Goal: Task Accomplishment & Management: Manage account settings

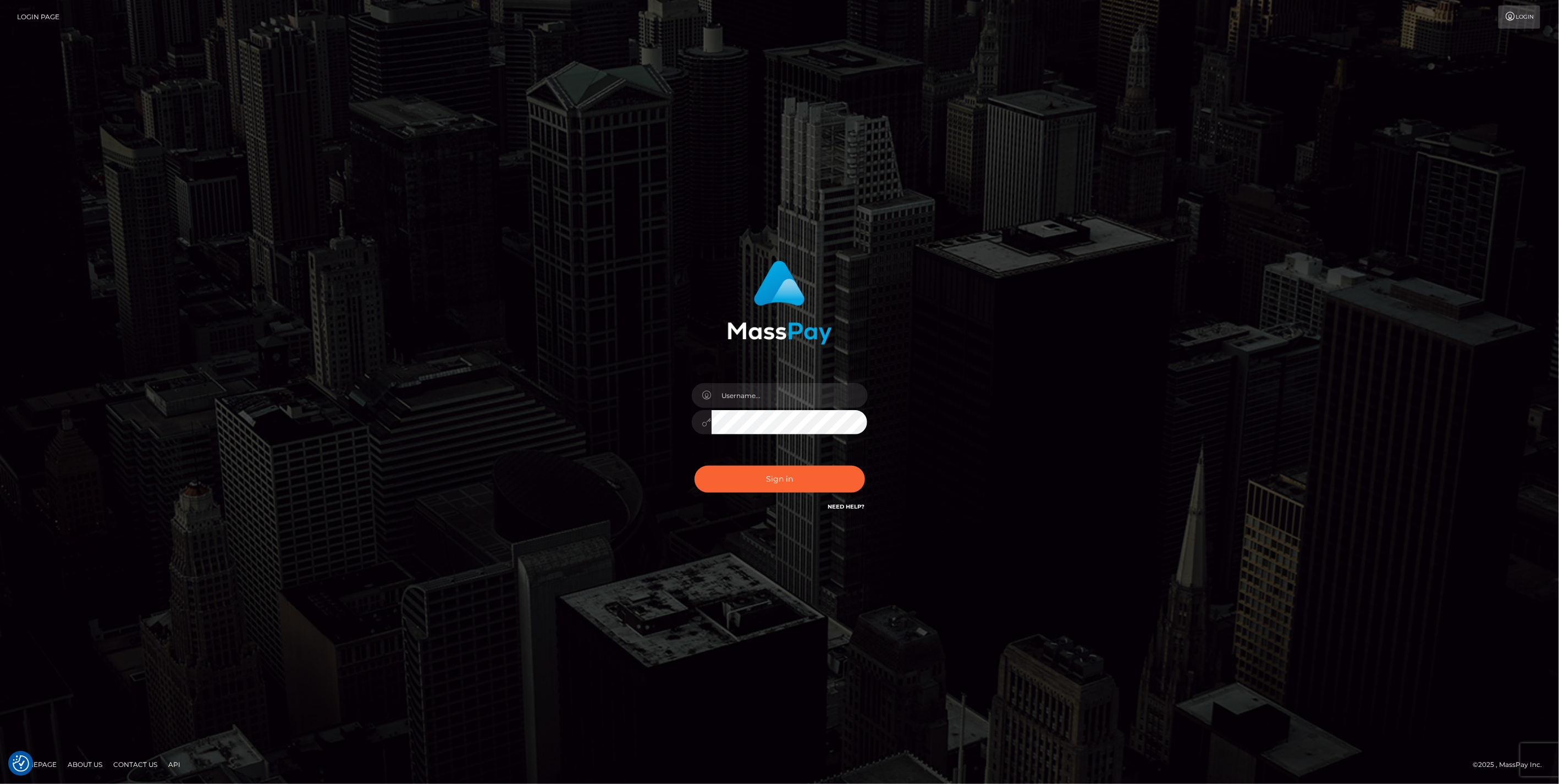
type input "jlo"
click at [778, 485] on button "Sign in" at bounding box center [780, 479] width 171 height 27
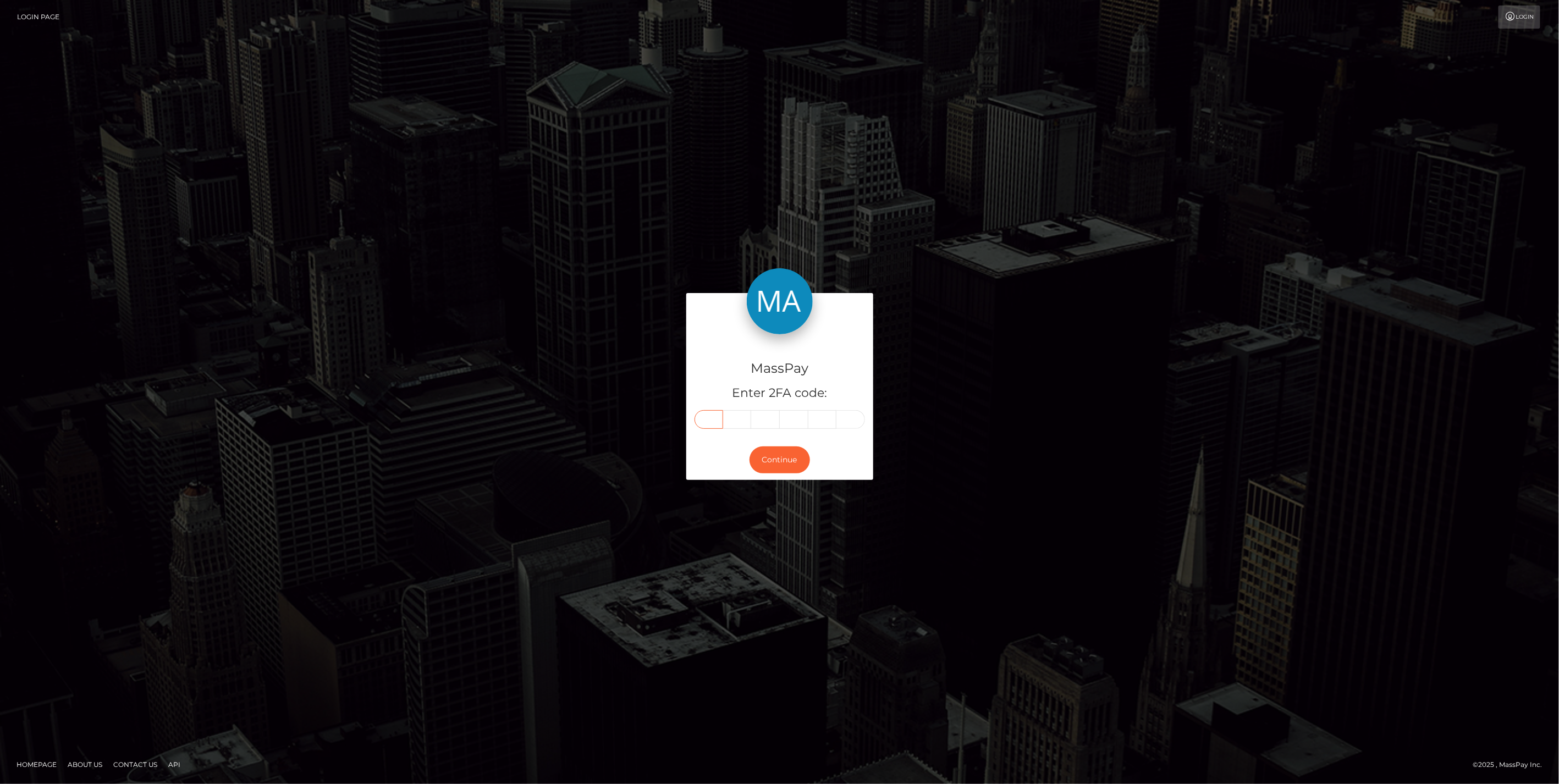
paste input "7"
type input "7"
type input "6"
type input "9"
type input "1"
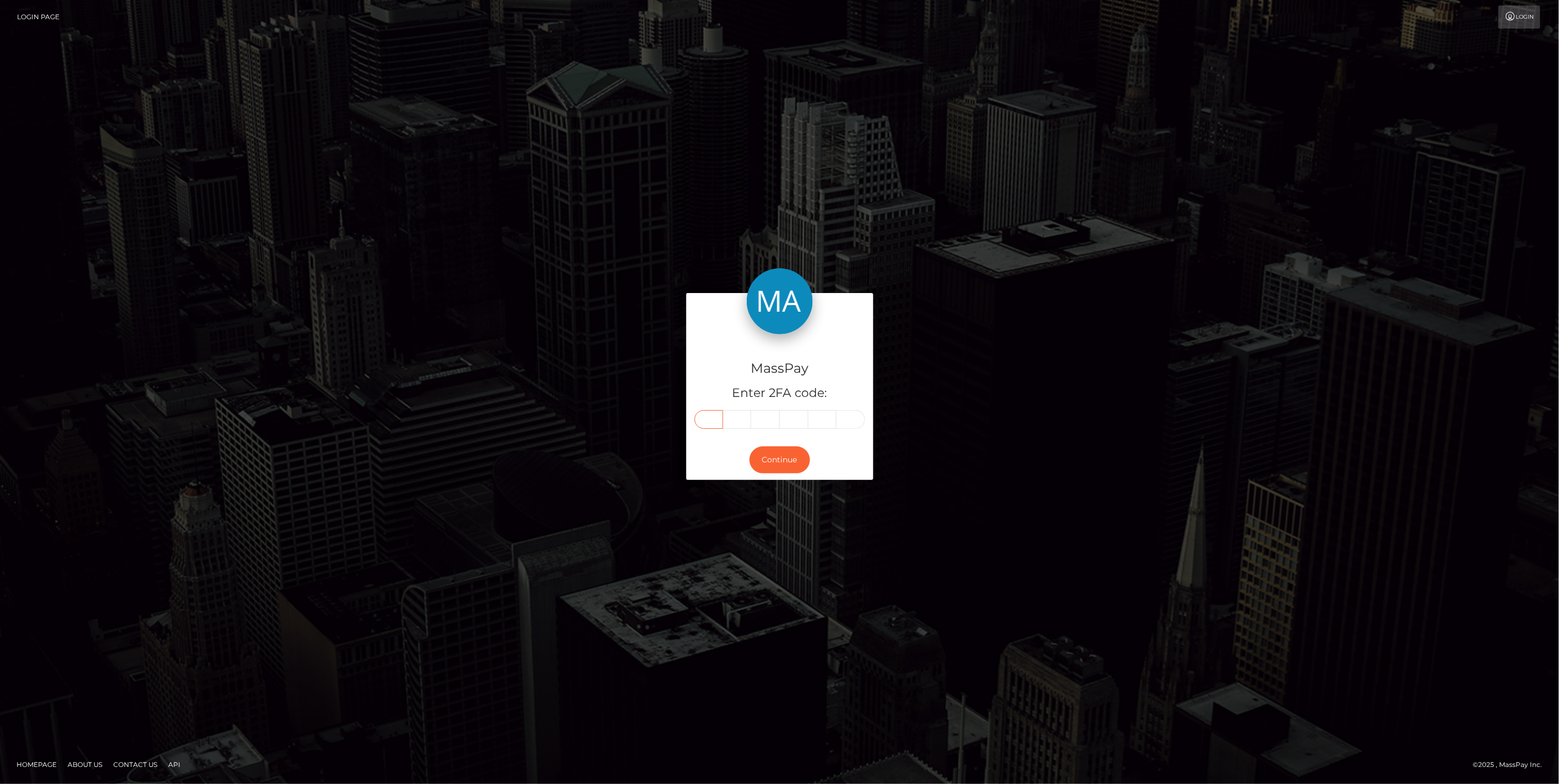
type input "7"
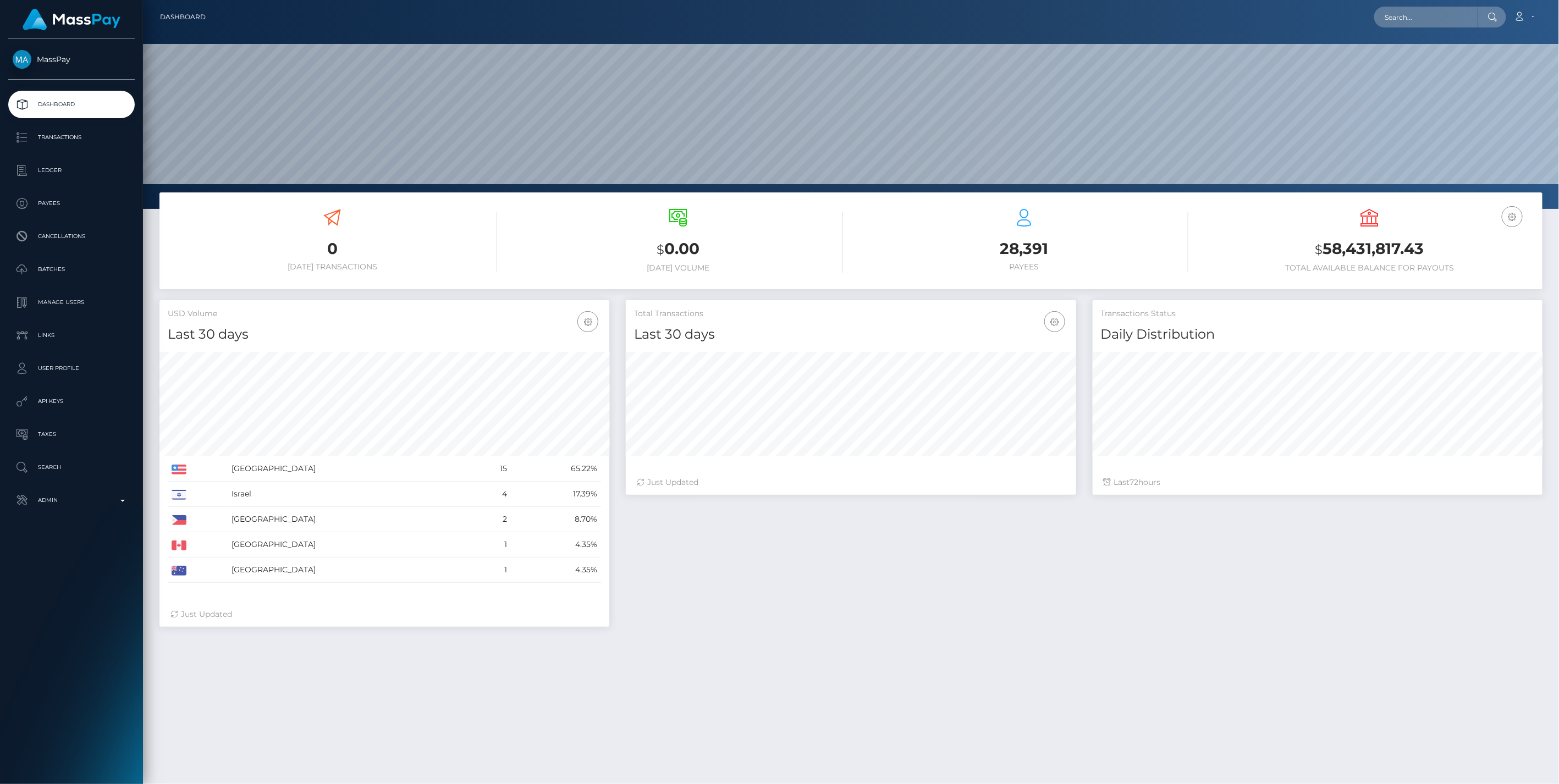
scroll to position [195, 449]
click at [122, 500] on b at bounding box center [122, 501] width 4 height 2
click at [75, 566] on span "Balance Adjustments" at bounding box center [71, 564] width 117 height 13
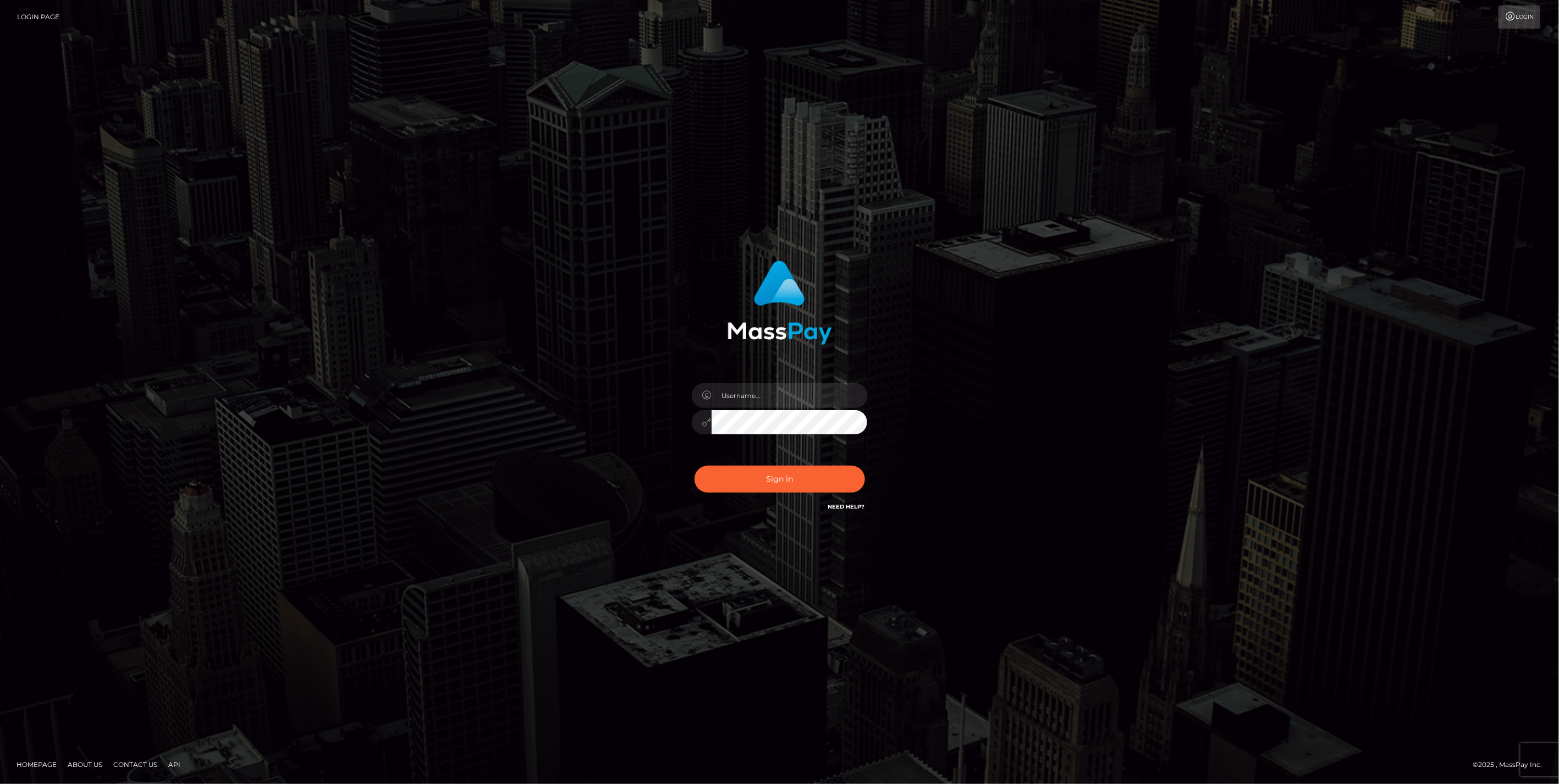
type input "jlo"
click at [776, 482] on button "Sign in" at bounding box center [780, 479] width 171 height 27
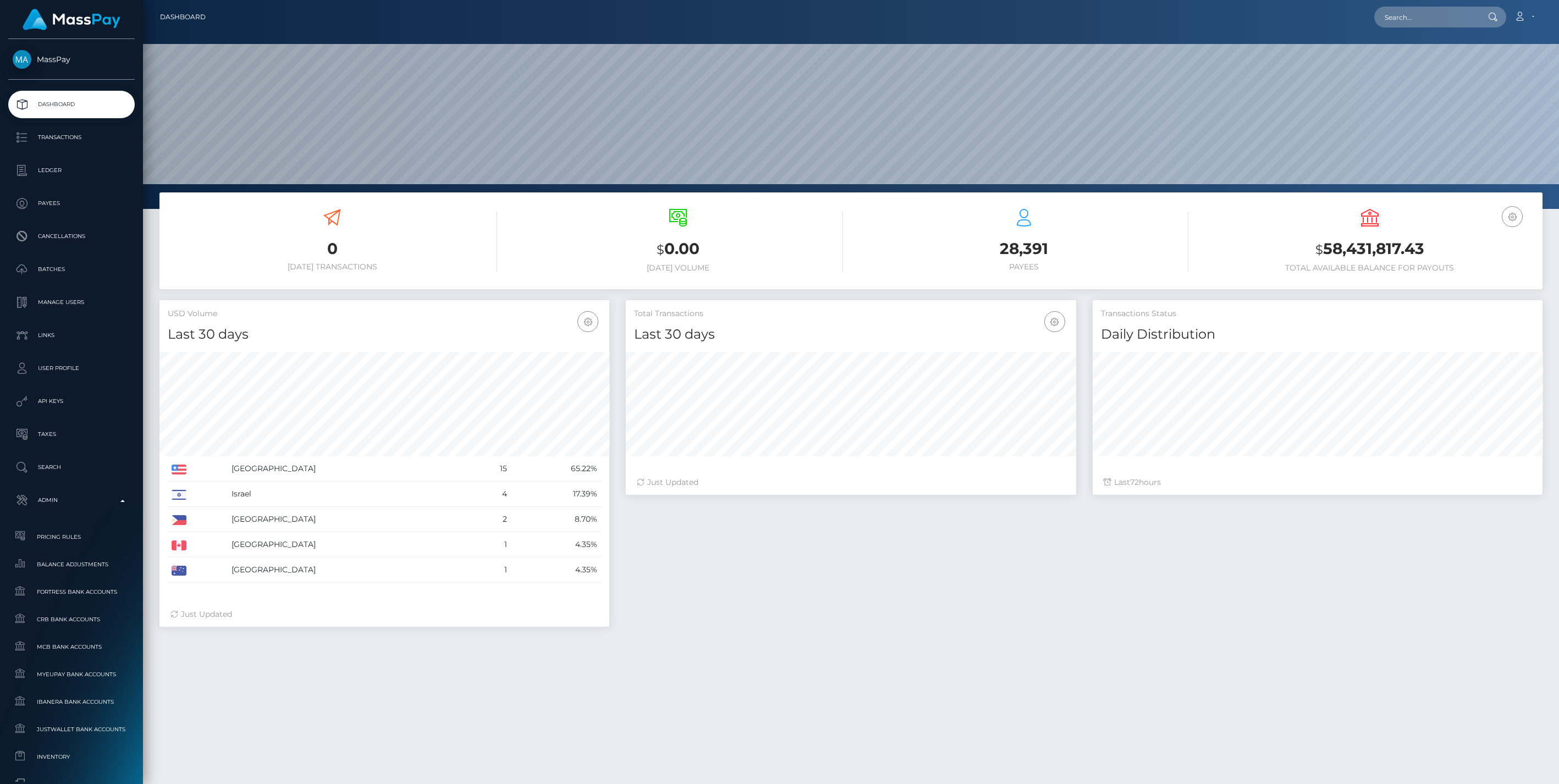
click at [76, 563] on span "Balance Adjustments" at bounding box center [71, 564] width 117 height 13
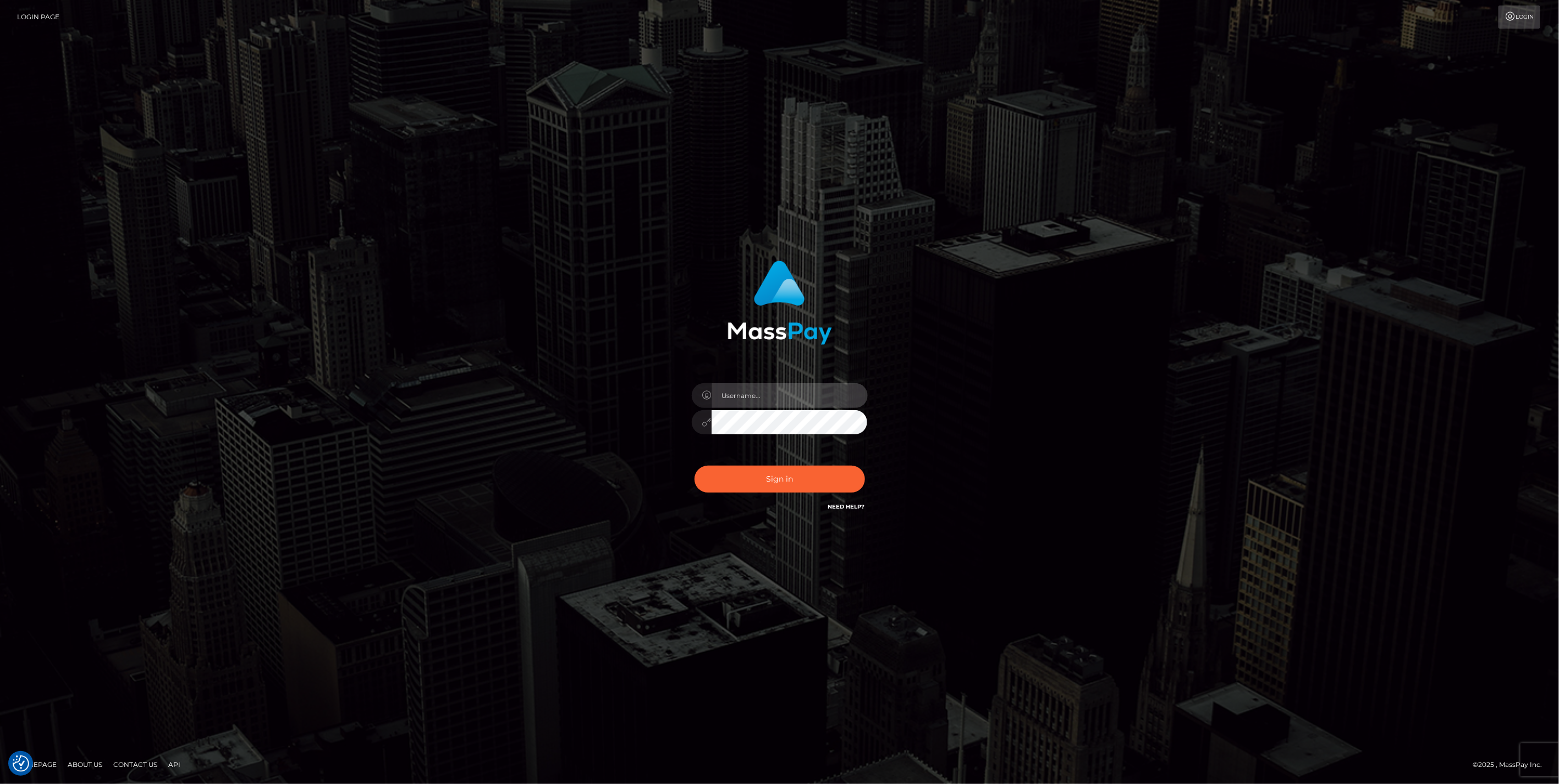
type input "jlo"
click at [774, 476] on button "Sign in" at bounding box center [780, 479] width 171 height 27
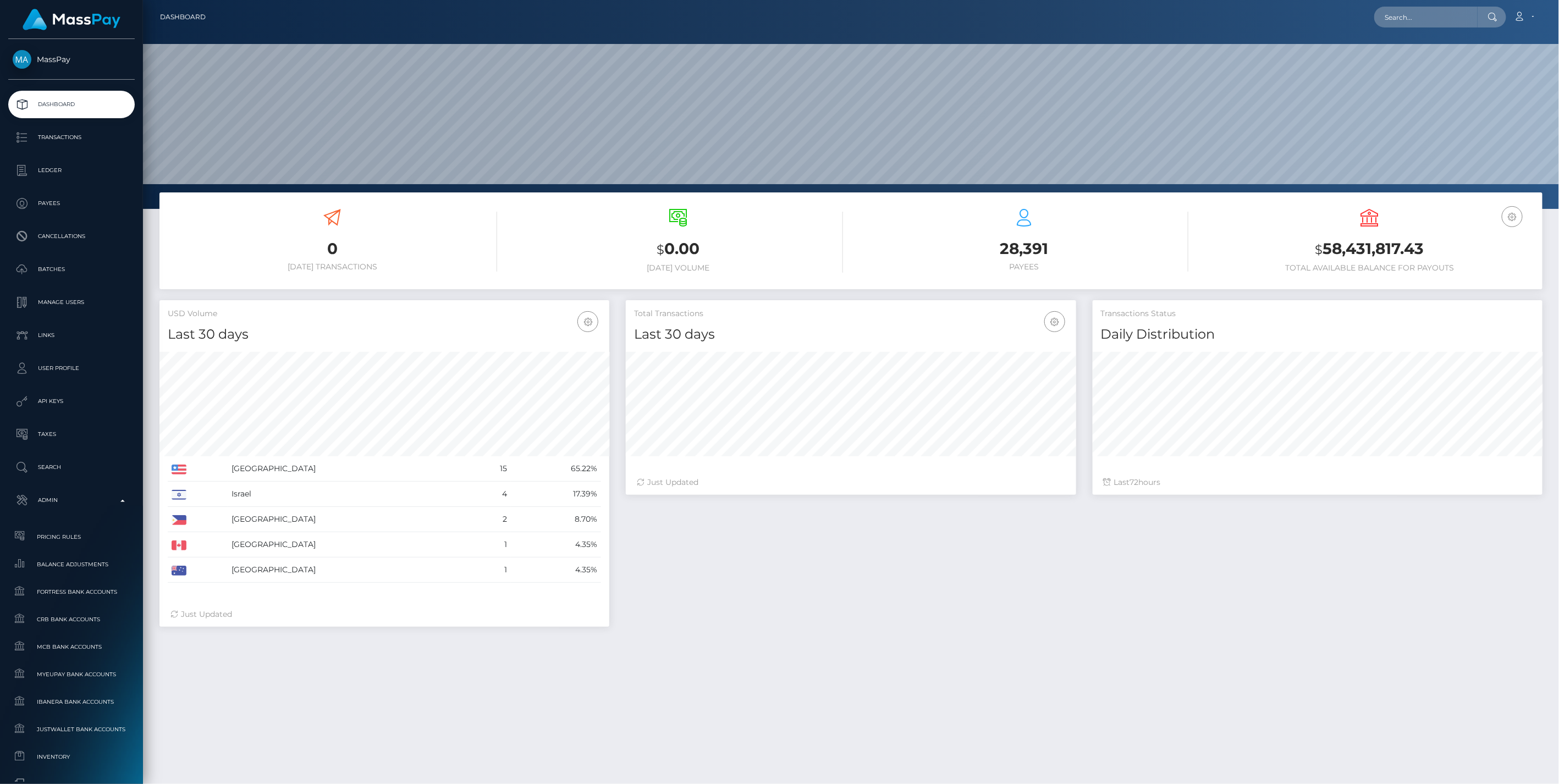
scroll to position [195, 449]
click at [87, 563] on span "Balance Adjustments" at bounding box center [71, 564] width 117 height 13
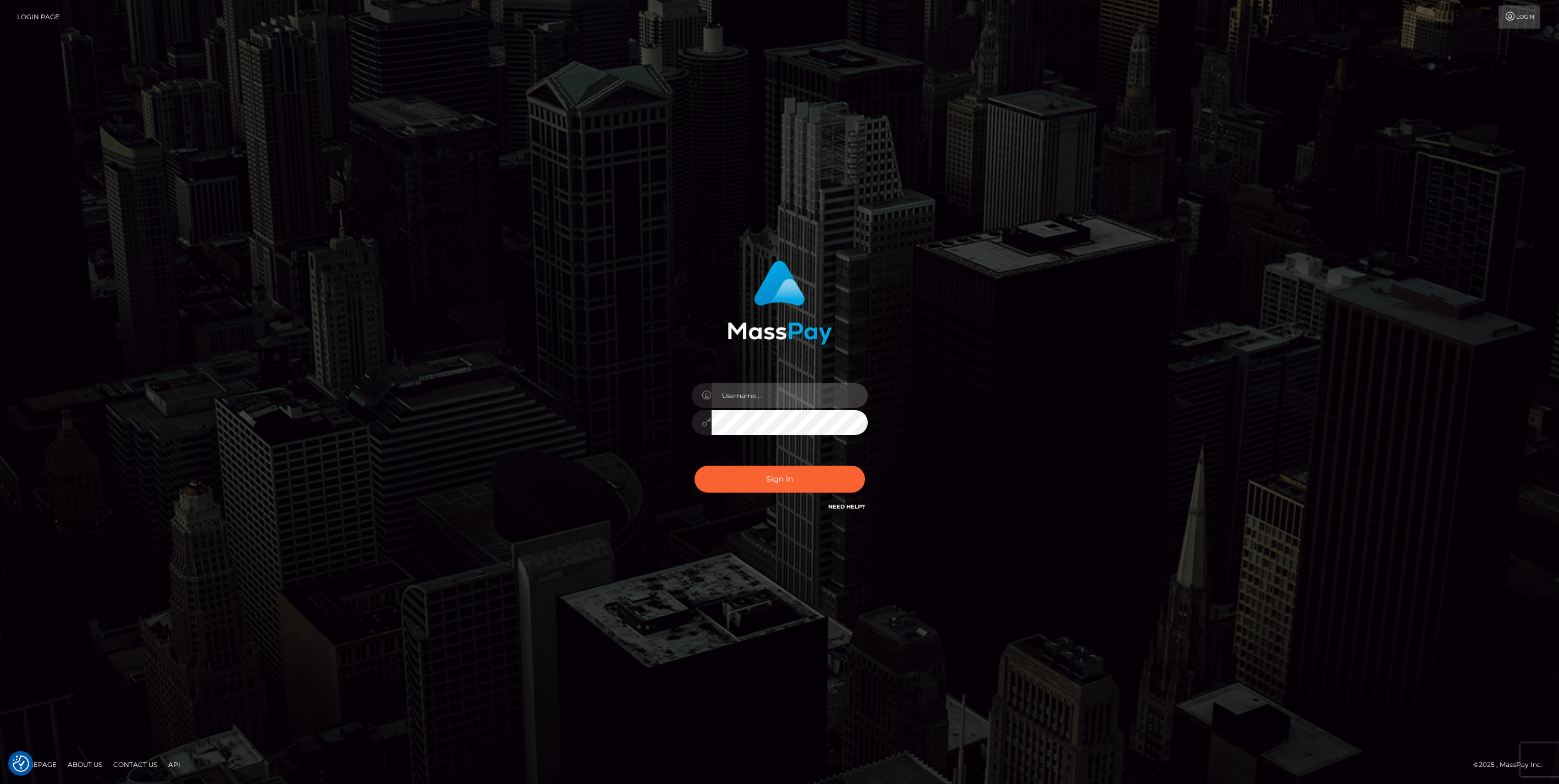
type input "jlo"
click at [783, 482] on button "Sign in" at bounding box center [780, 479] width 171 height 27
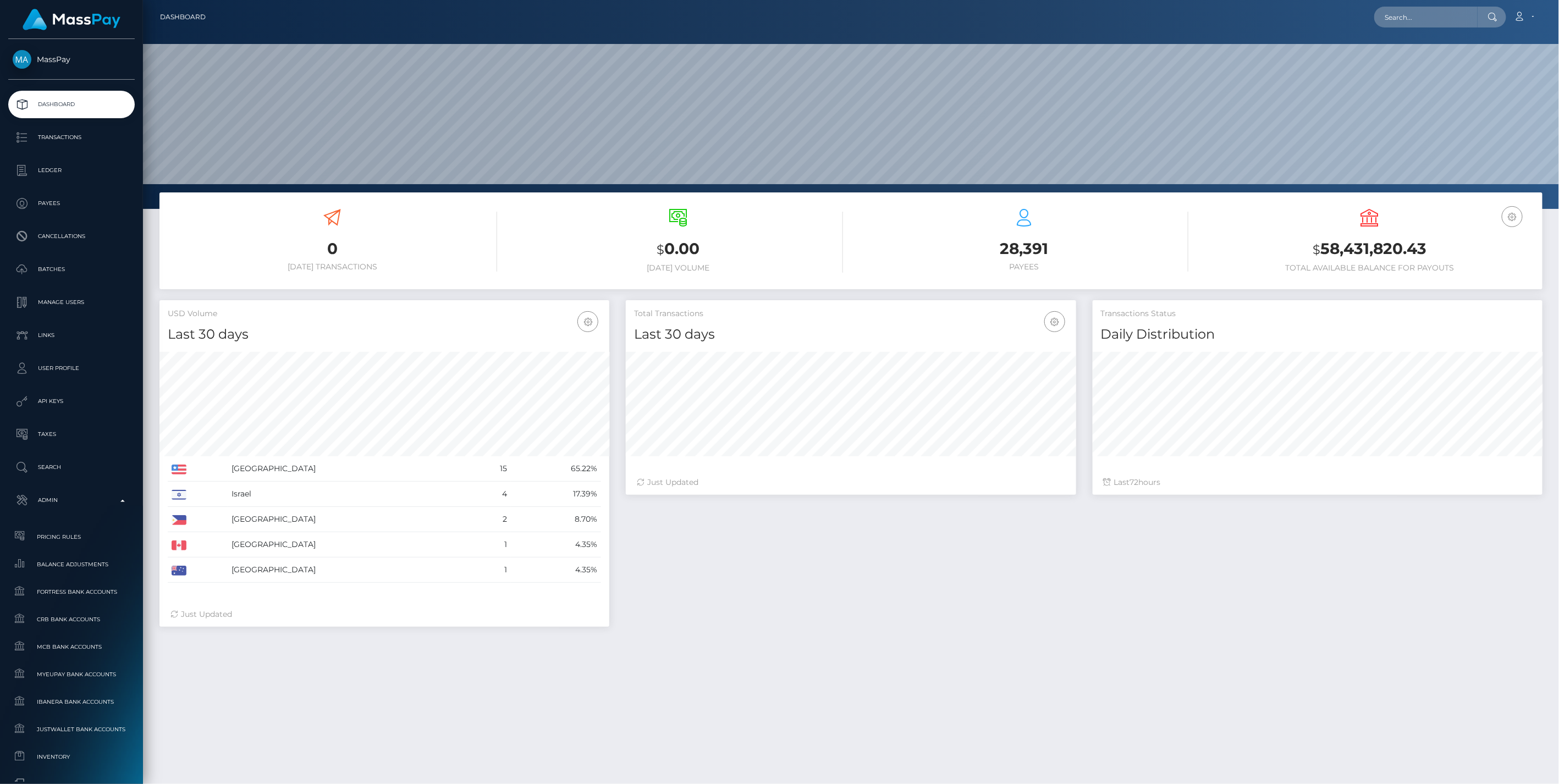
scroll to position [195, 449]
click at [85, 563] on span "Balance Adjustments" at bounding box center [71, 564] width 117 height 13
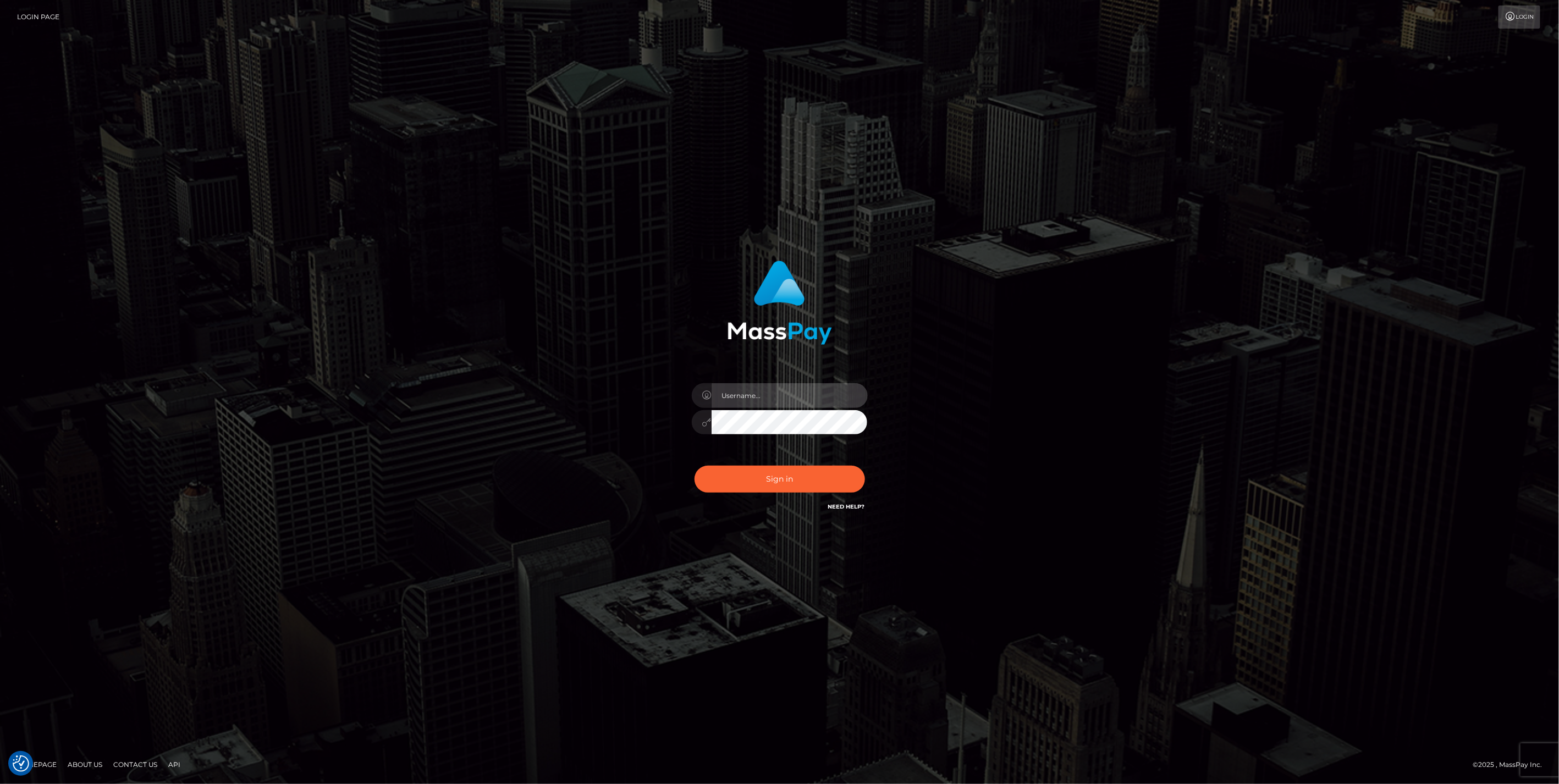
type input "jlo"
click at [801, 485] on button "Sign in" at bounding box center [780, 479] width 171 height 27
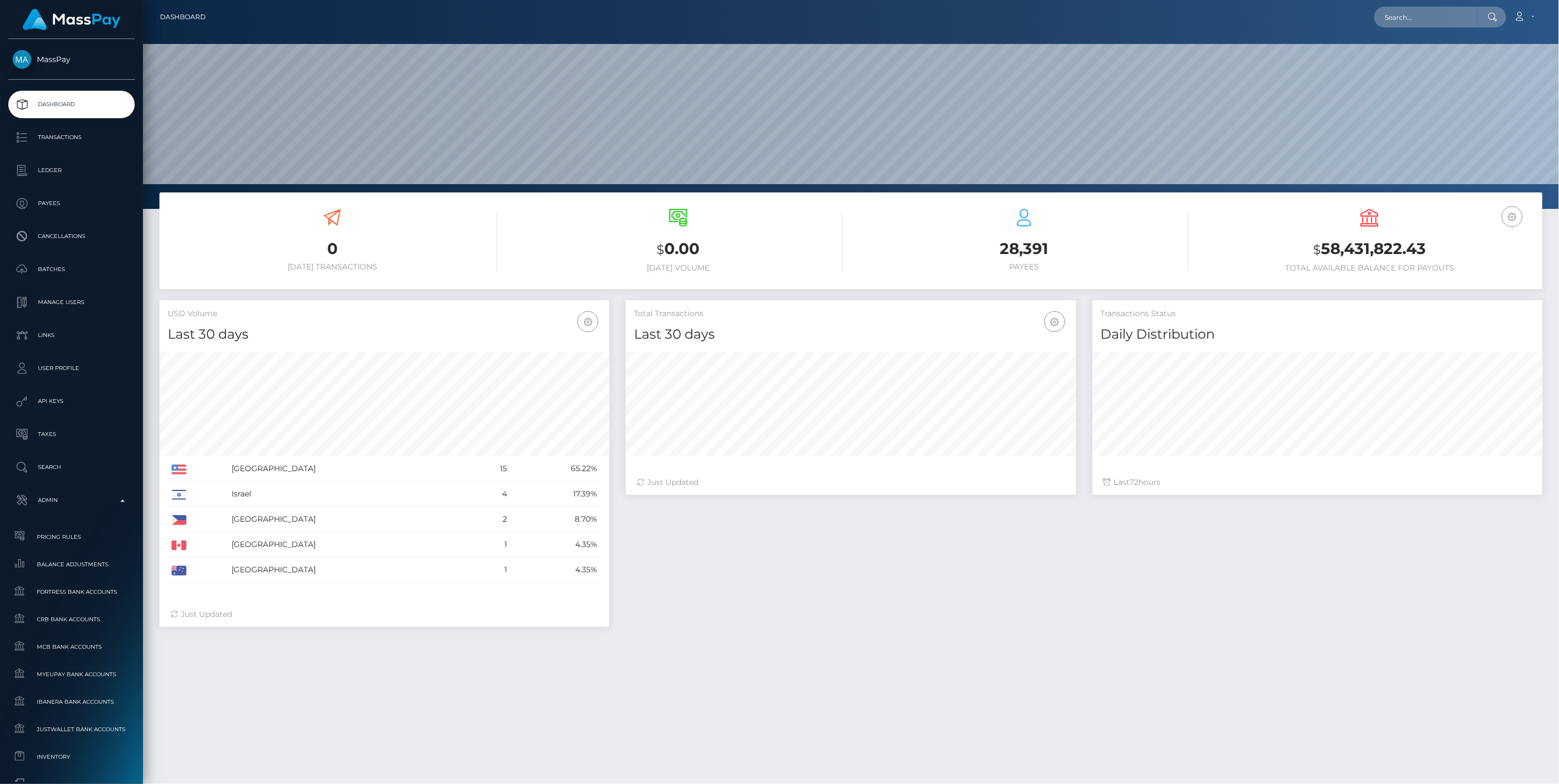
scroll to position [195, 449]
click at [92, 561] on span "Balance Adjustments" at bounding box center [71, 564] width 117 height 13
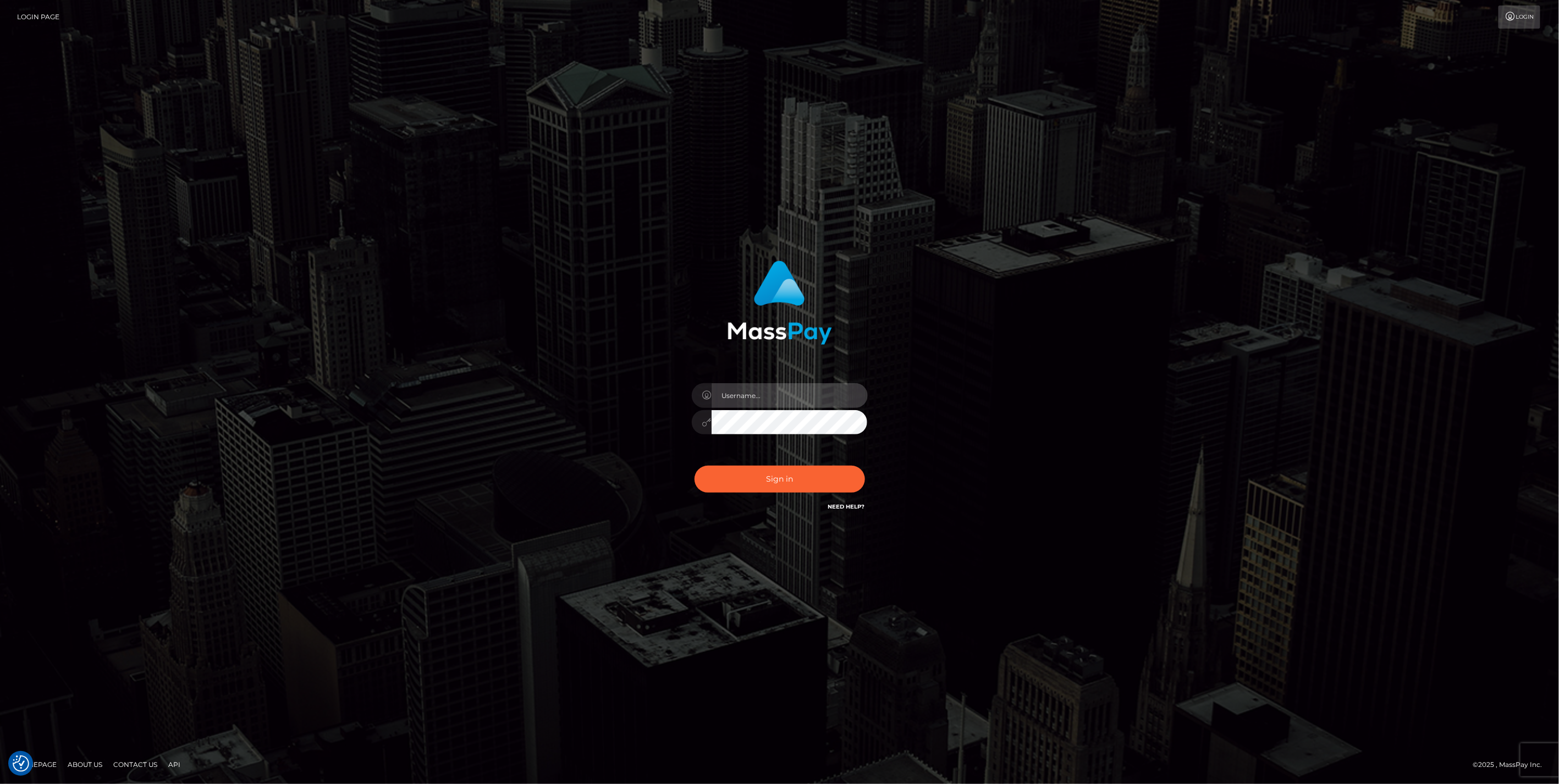
type input "jlo"
click at [801, 477] on button "Sign in" at bounding box center [780, 479] width 171 height 27
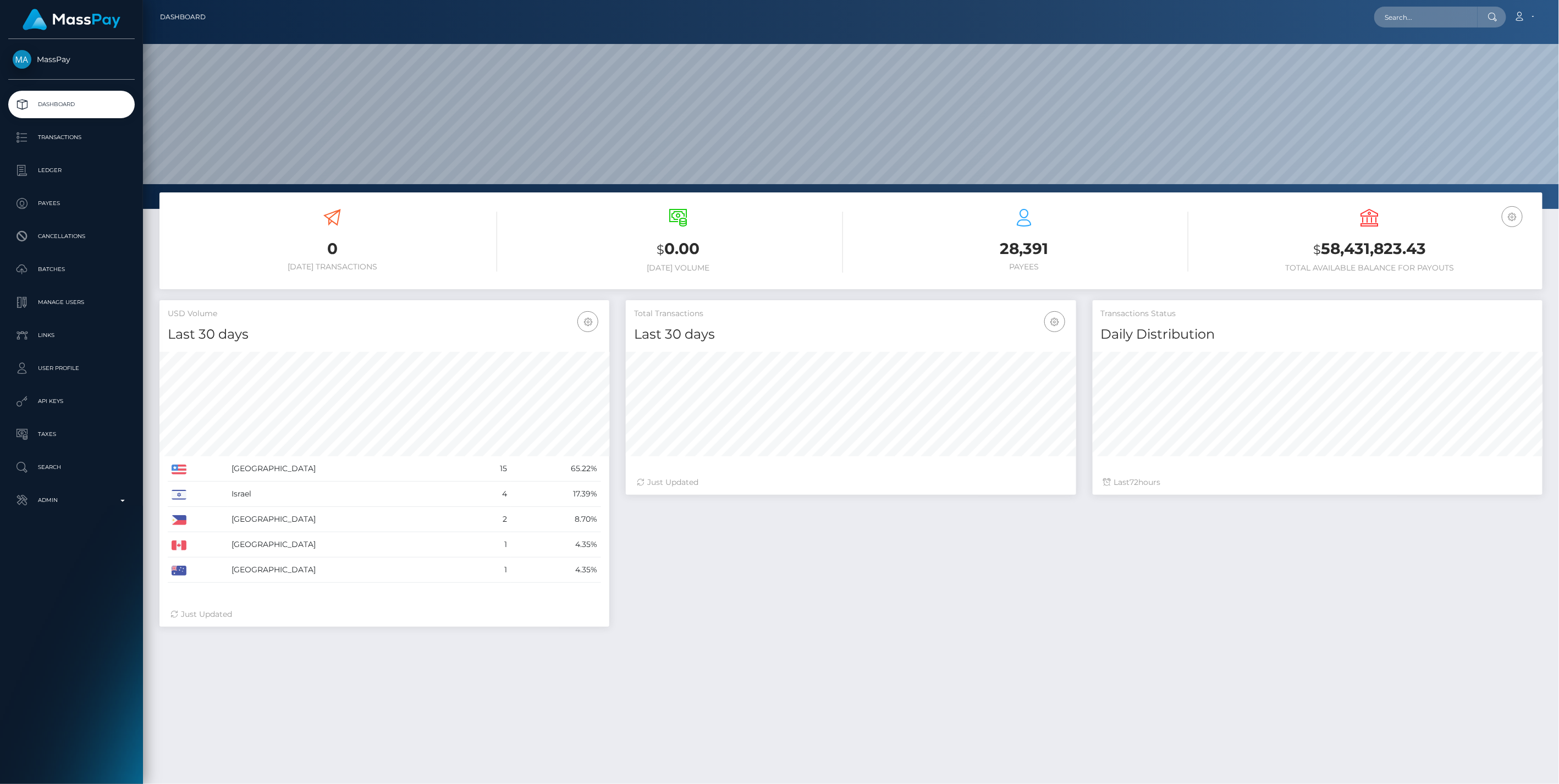
scroll to position [195, 449]
click at [122, 500] on b at bounding box center [122, 501] width 4 height 2
click at [65, 563] on span "Balance Adjustments" at bounding box center [71, 564] width 117 height 13
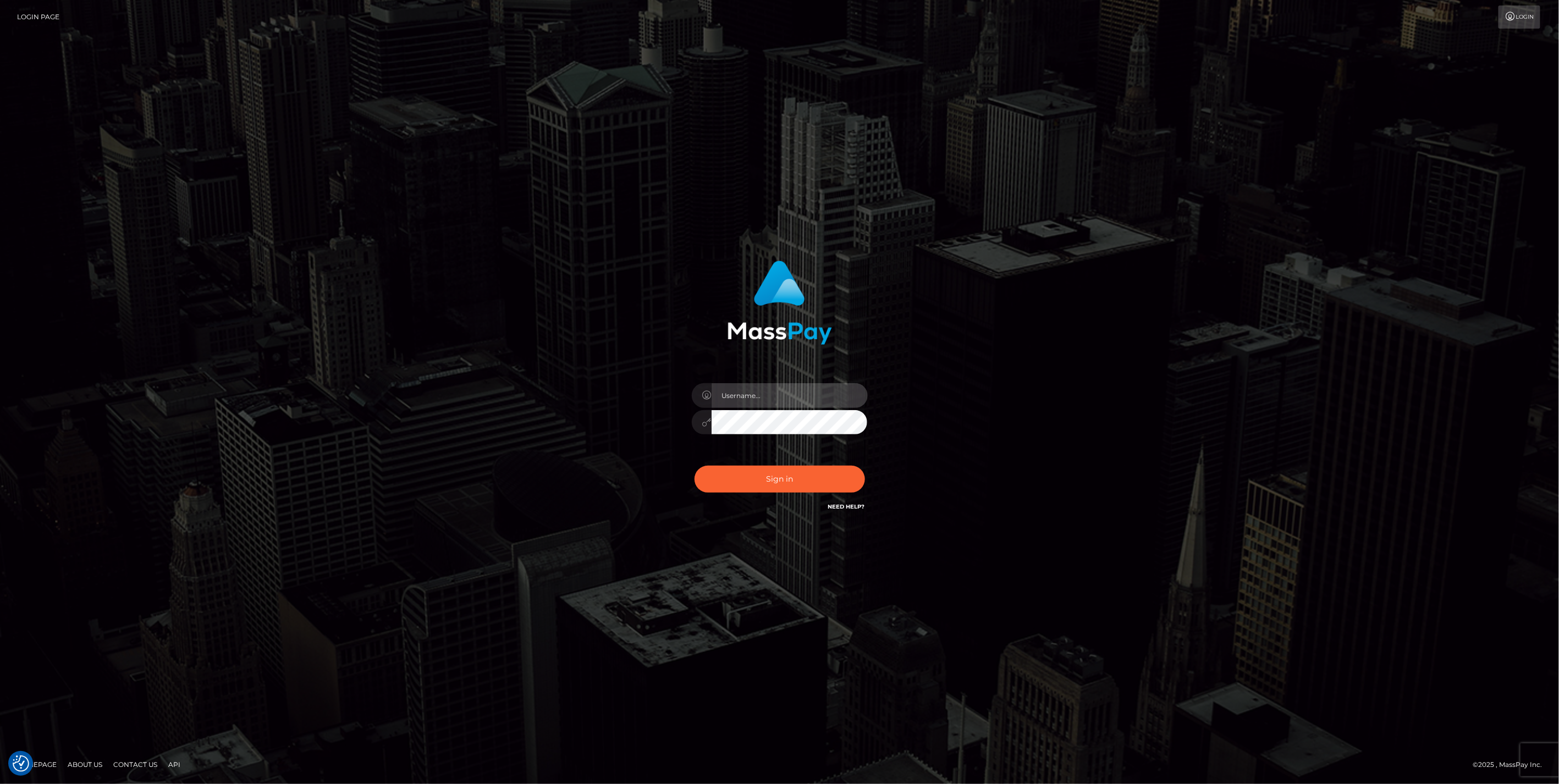
type input "jlo"
click at [773, 479] on button "Sign in" at bounding box center [780, 479] width 171 height 27
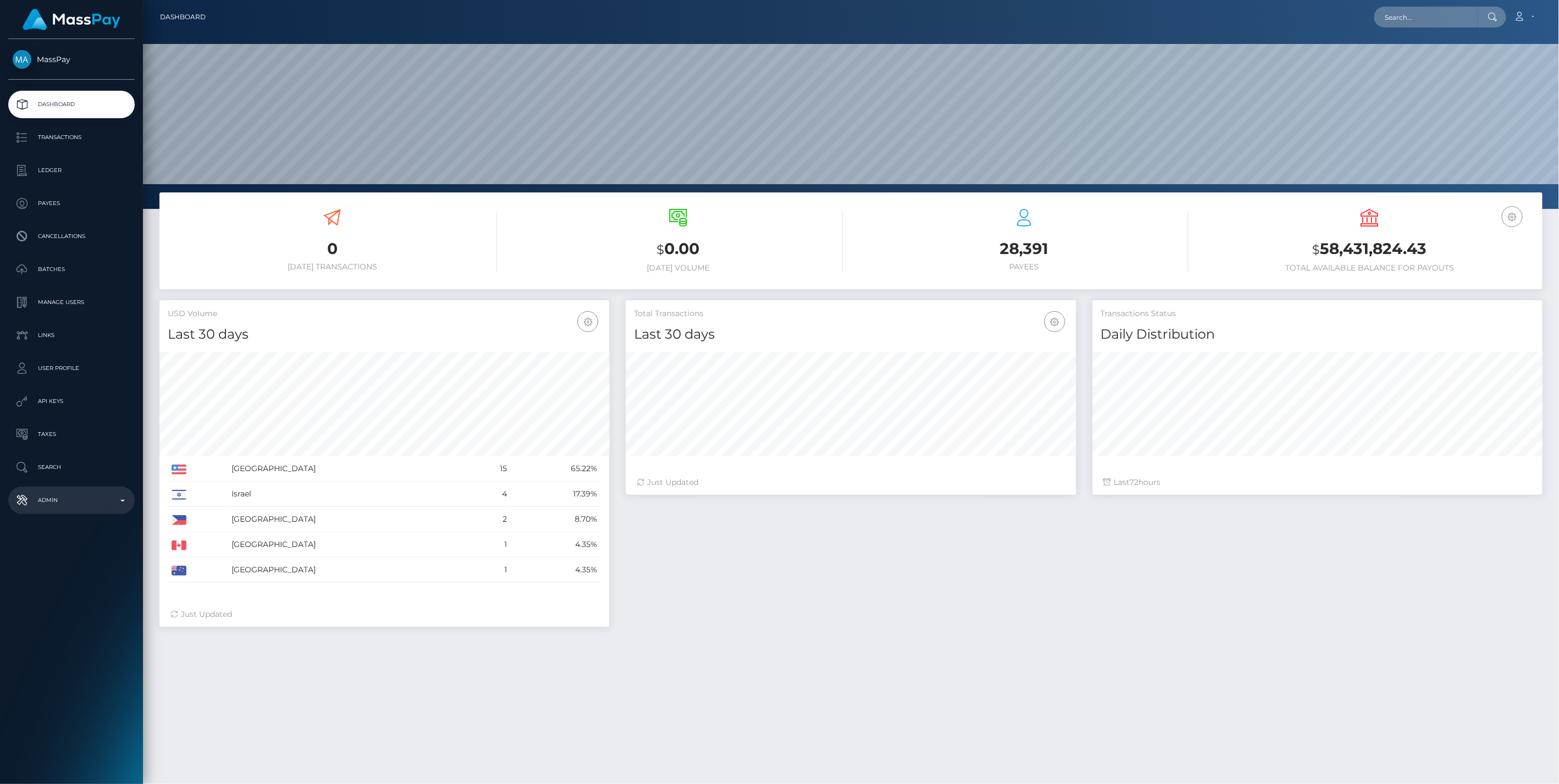
scroll to position [195, 449]
click at [122, 502] on p "Admin" at bounding box center [71, 500] width 117 height 16
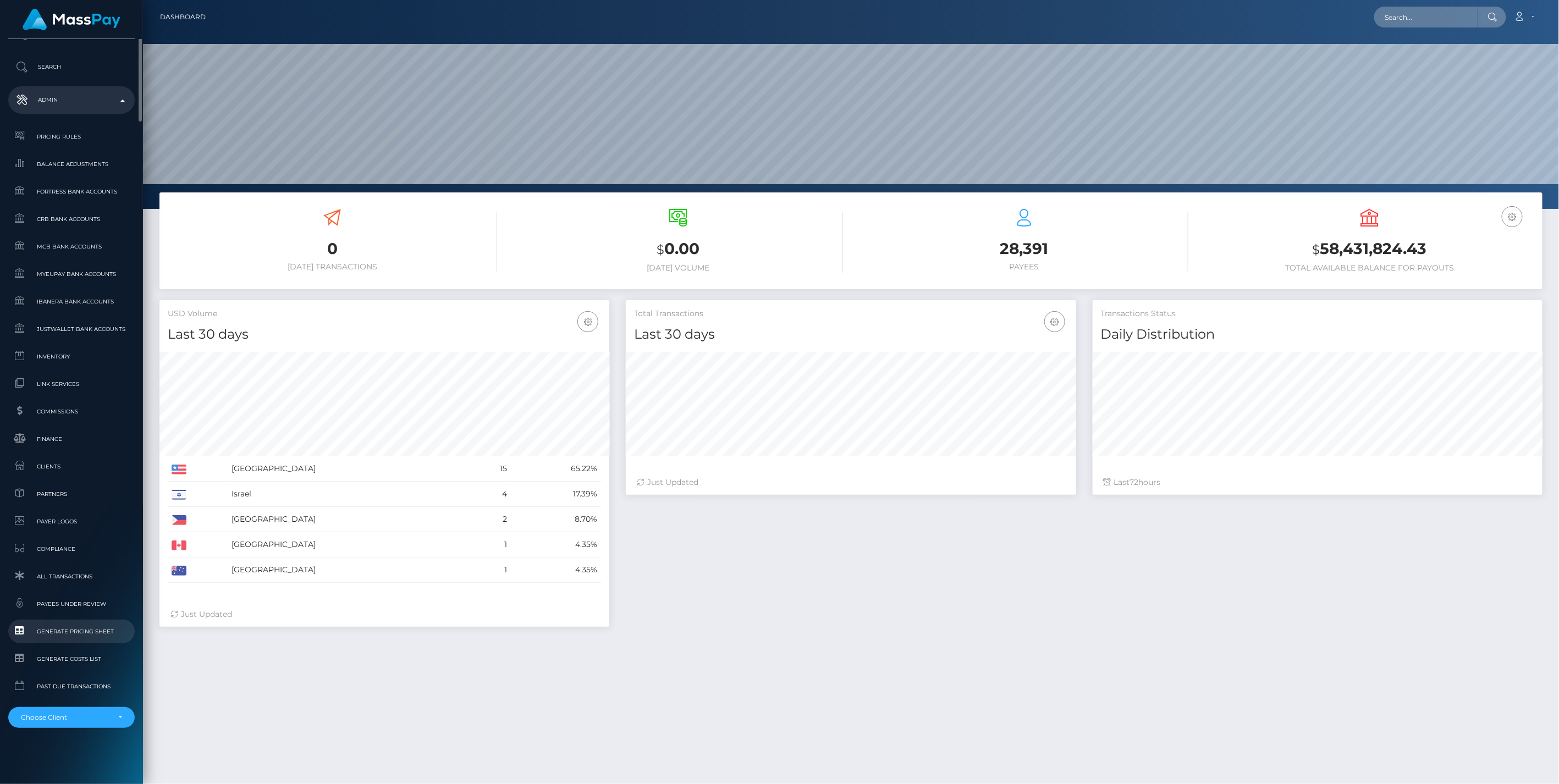
scroll to position [0, 0]
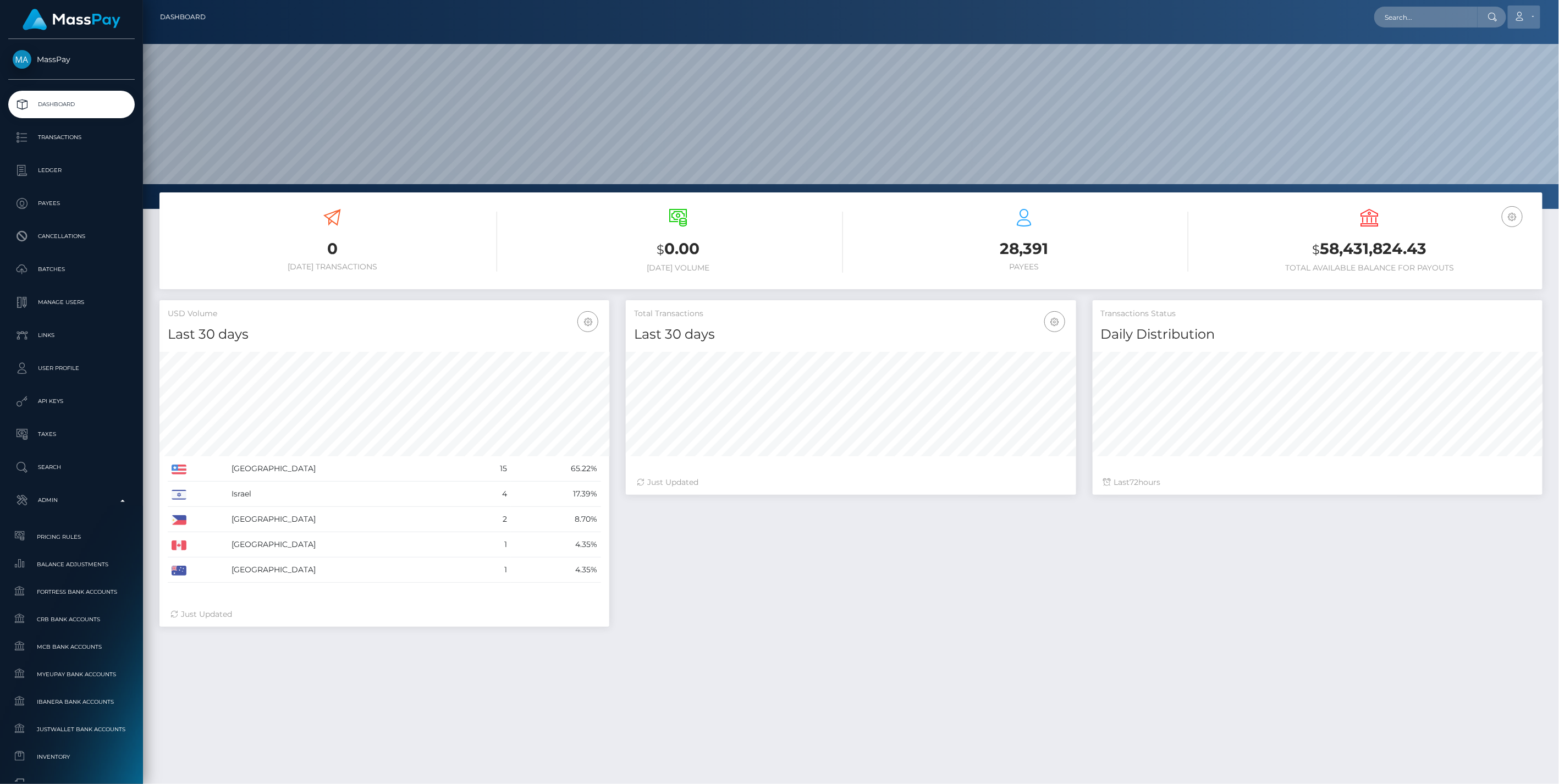
click at [1534, 17] on link "Account" at bounding box center [1524, 17] width 33 height 23
click at [1494, 42] on link "Edit Profile" at bounding box center [1497, 48] width 88 height 21
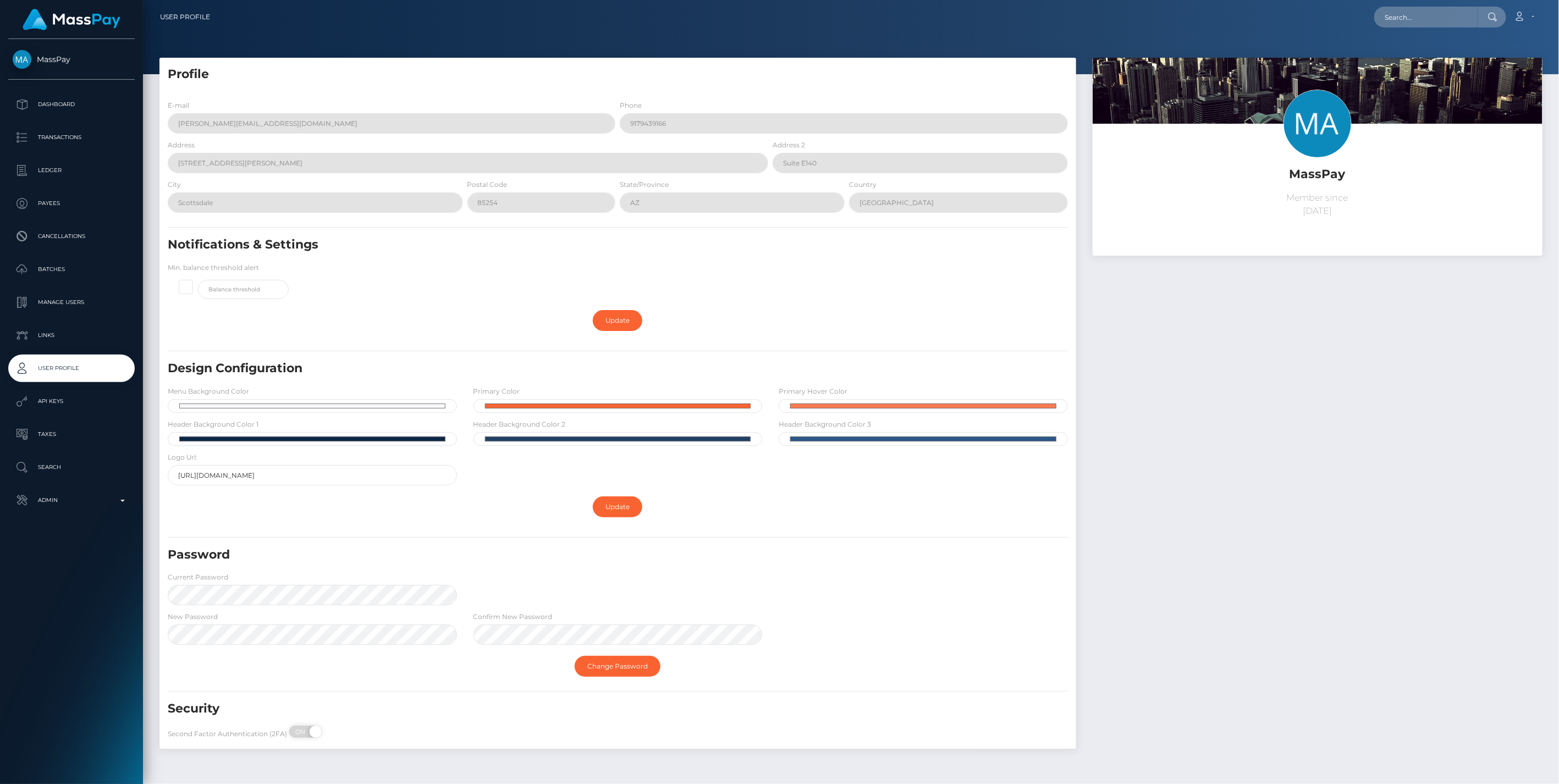
click at [1194, 546] on div "MassPay Member since [DATE]" at bounding box center [1318, 408] width 467 height 702
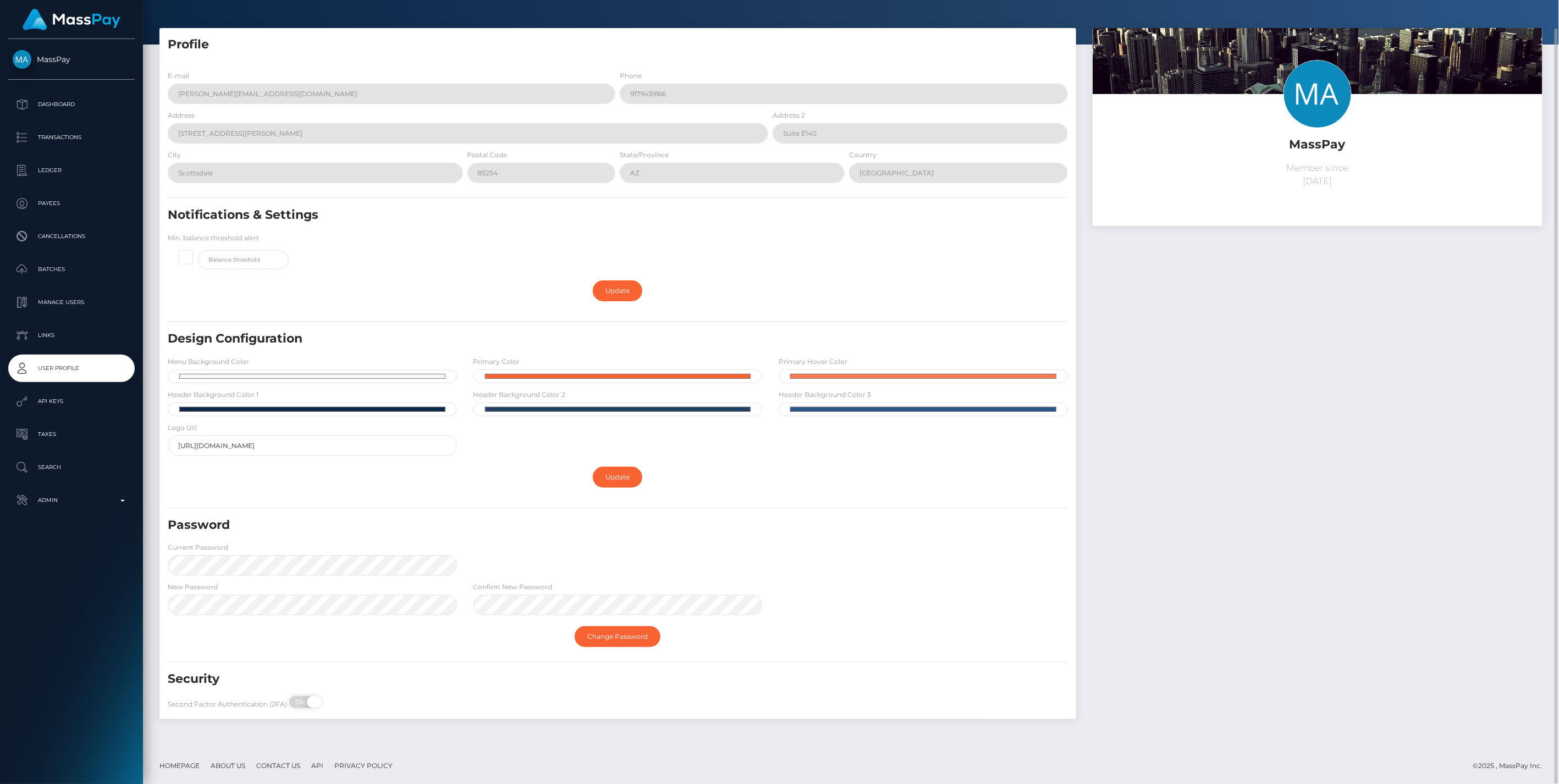
click at [309, 702] on span at bounding box center [314, 702] width 15 height 12
click at [298, 702] on span "ON" at bounding box center [301, 702] width 27 height 12
click at [310, 702] on span at bounding box center [316, 702] width 12 height 12
click at [450, 690] on div "Security" at bounding box center [542, 684] width 764 height 25
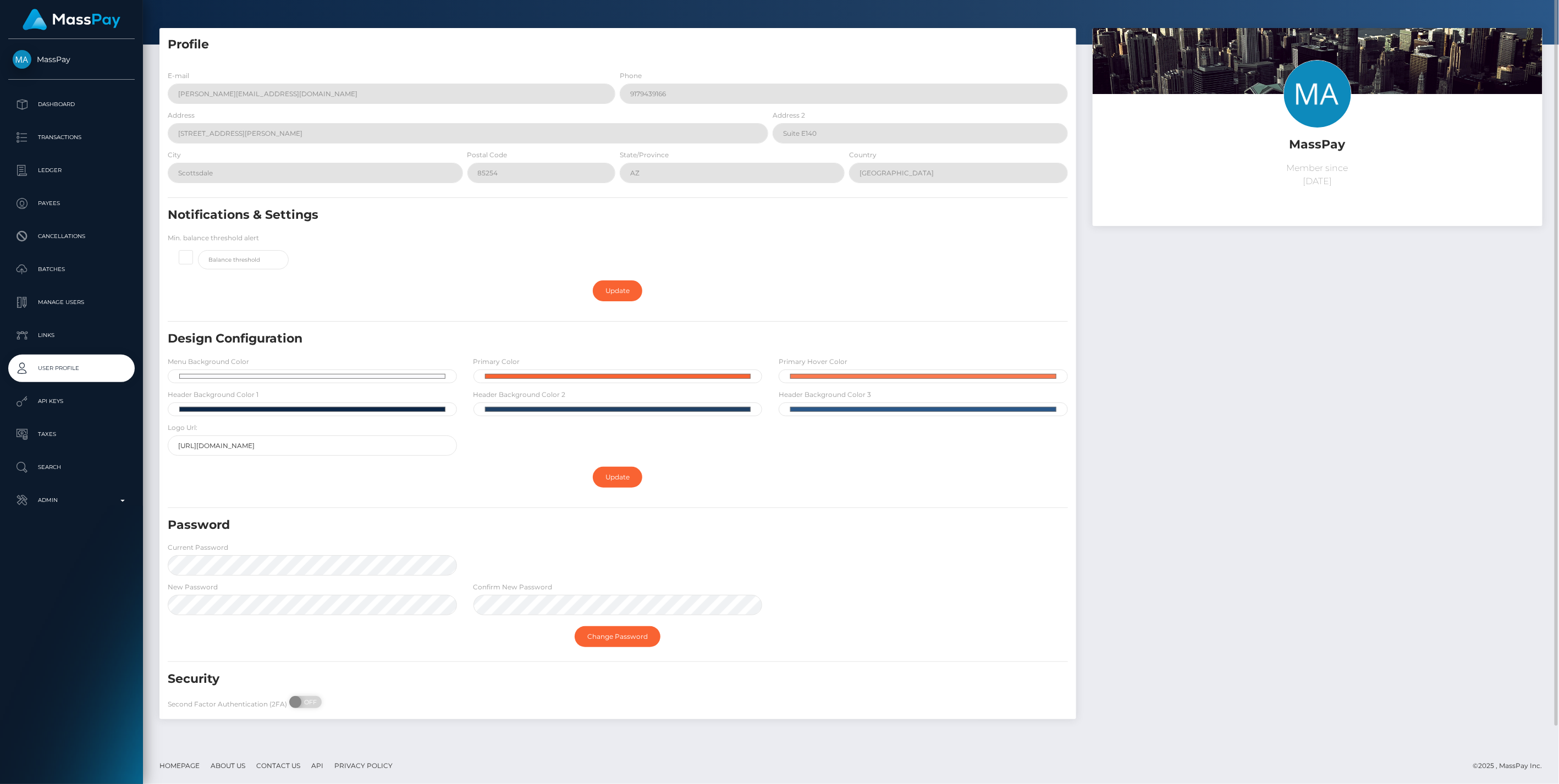
drag, startPoint x: 1190, startPoint y: 561, endPoint x: 123, endPoint y: 499, distance: 1068.8
click at [1193, 561] on div "MassPay Member since March 18, 2023" at bounding box center [1318, 379] width 467 height 702
click at [124, 500] on b at bounding box center [122, 501] width 4 height 2
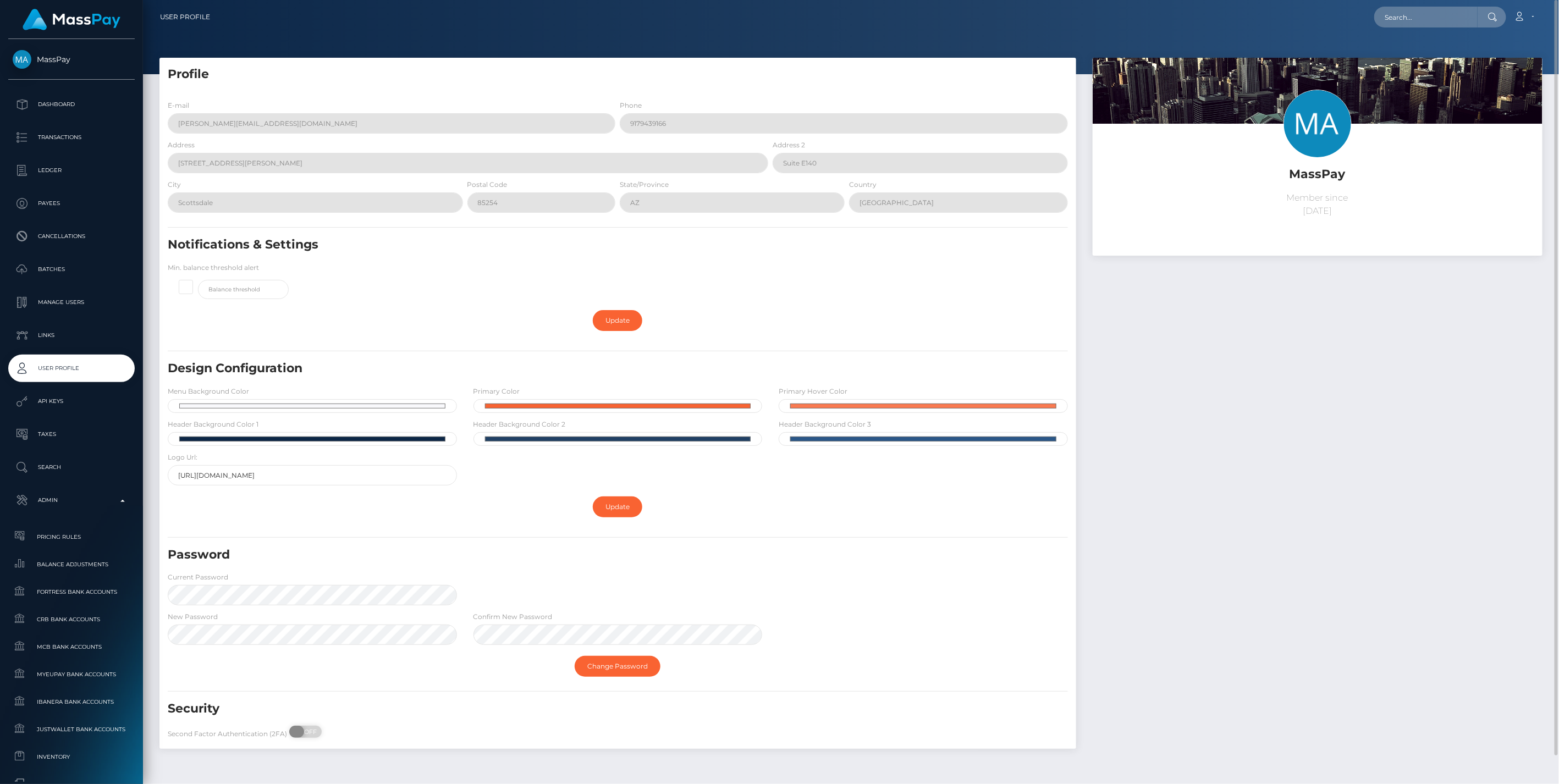
click at [295, 731] on span at bounding box center [297, 731] width 15 height 12
click at [294, 727] on span at bounding box center [297, 731] width 15 height 12
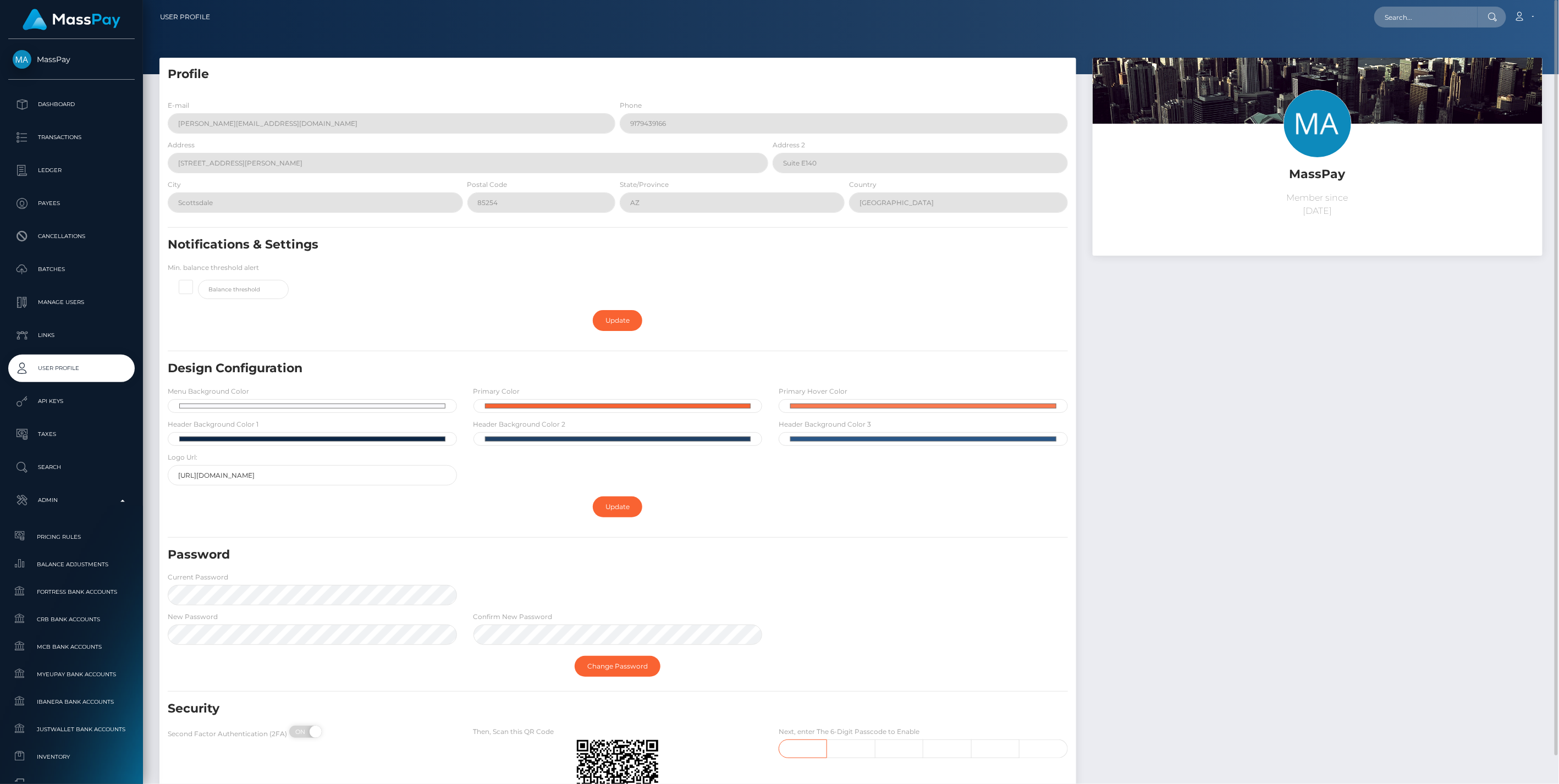
checkbox input "true"
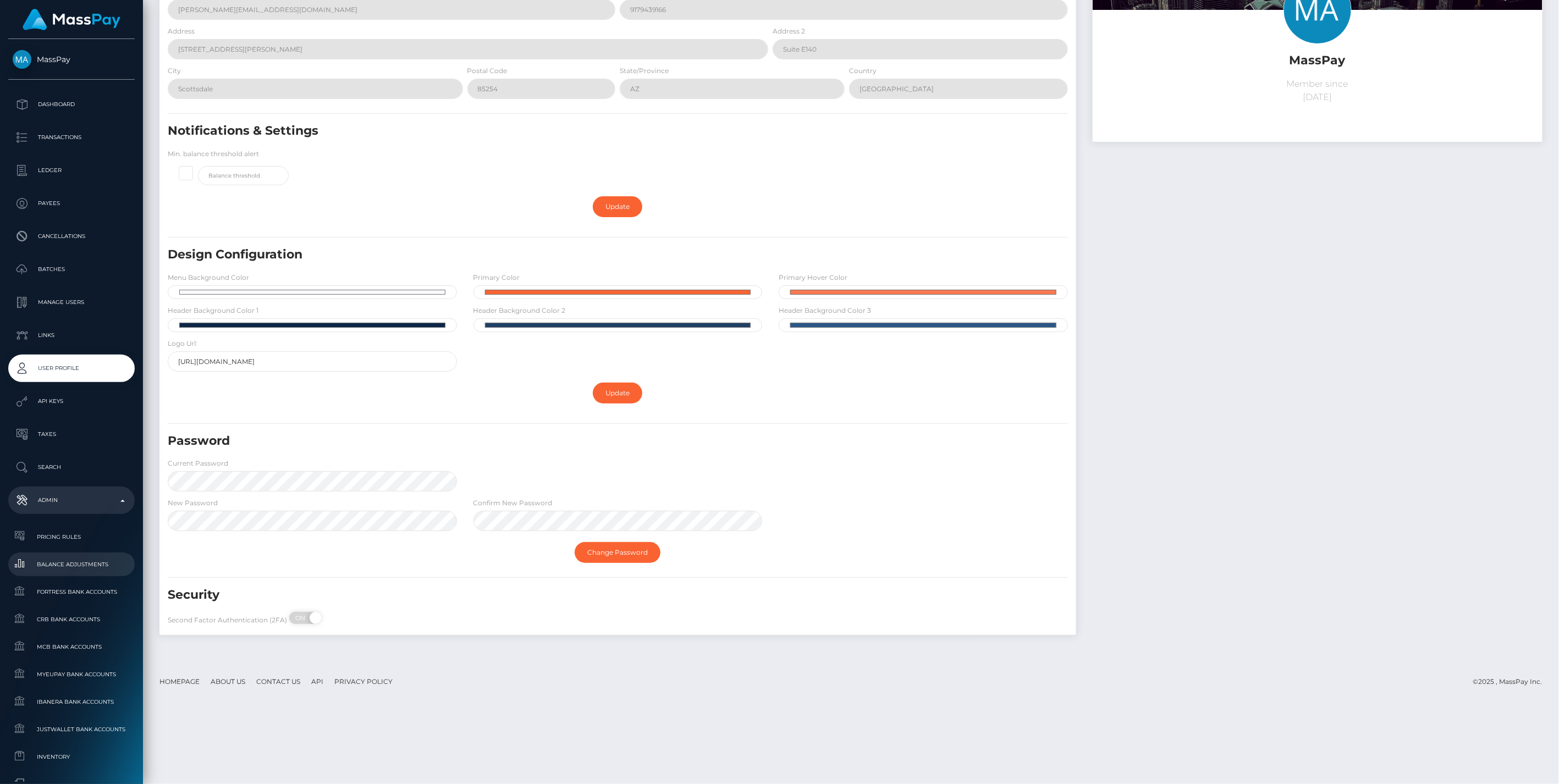
click at [72, 558] on span "Balance Adjustments" at bounding box center [71, 564] width 117 height 13
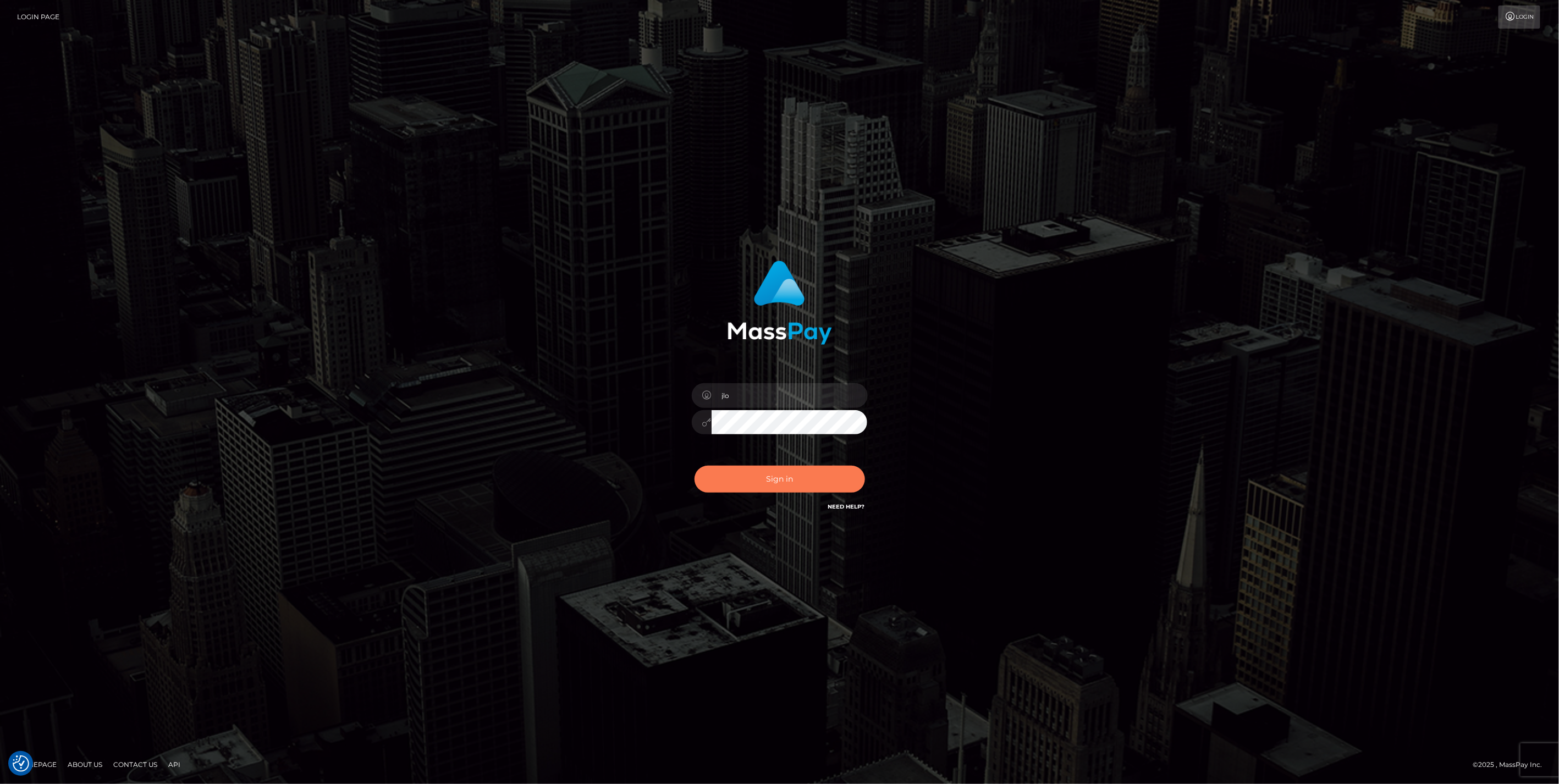
click at [792, 477] on button "Sign in" at bounding box center [780, 479] width 171 height 27
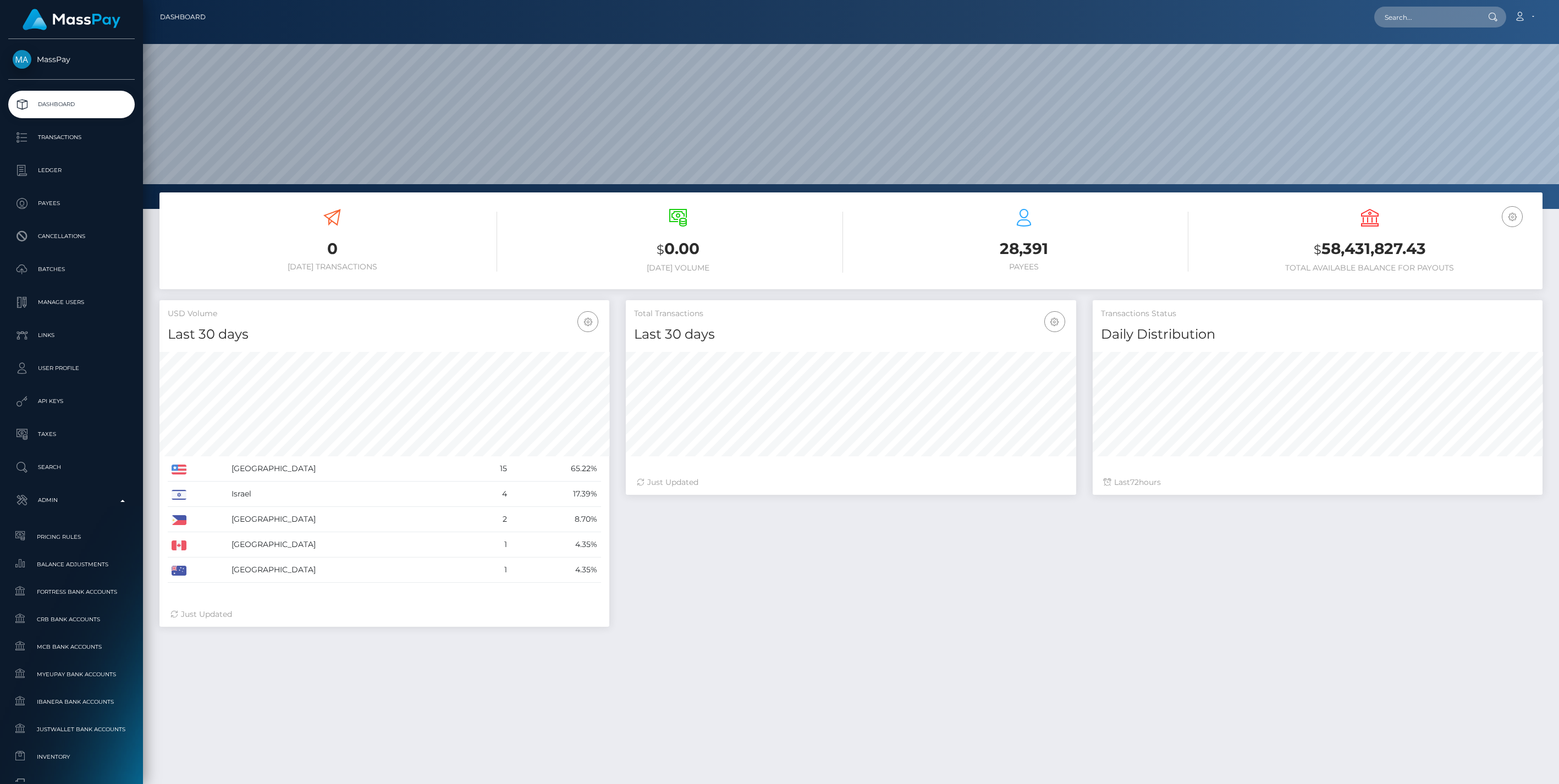
click at [59, 560] on span "Balance Adjustments" at bounding box center [71, 564] width 117 height 13
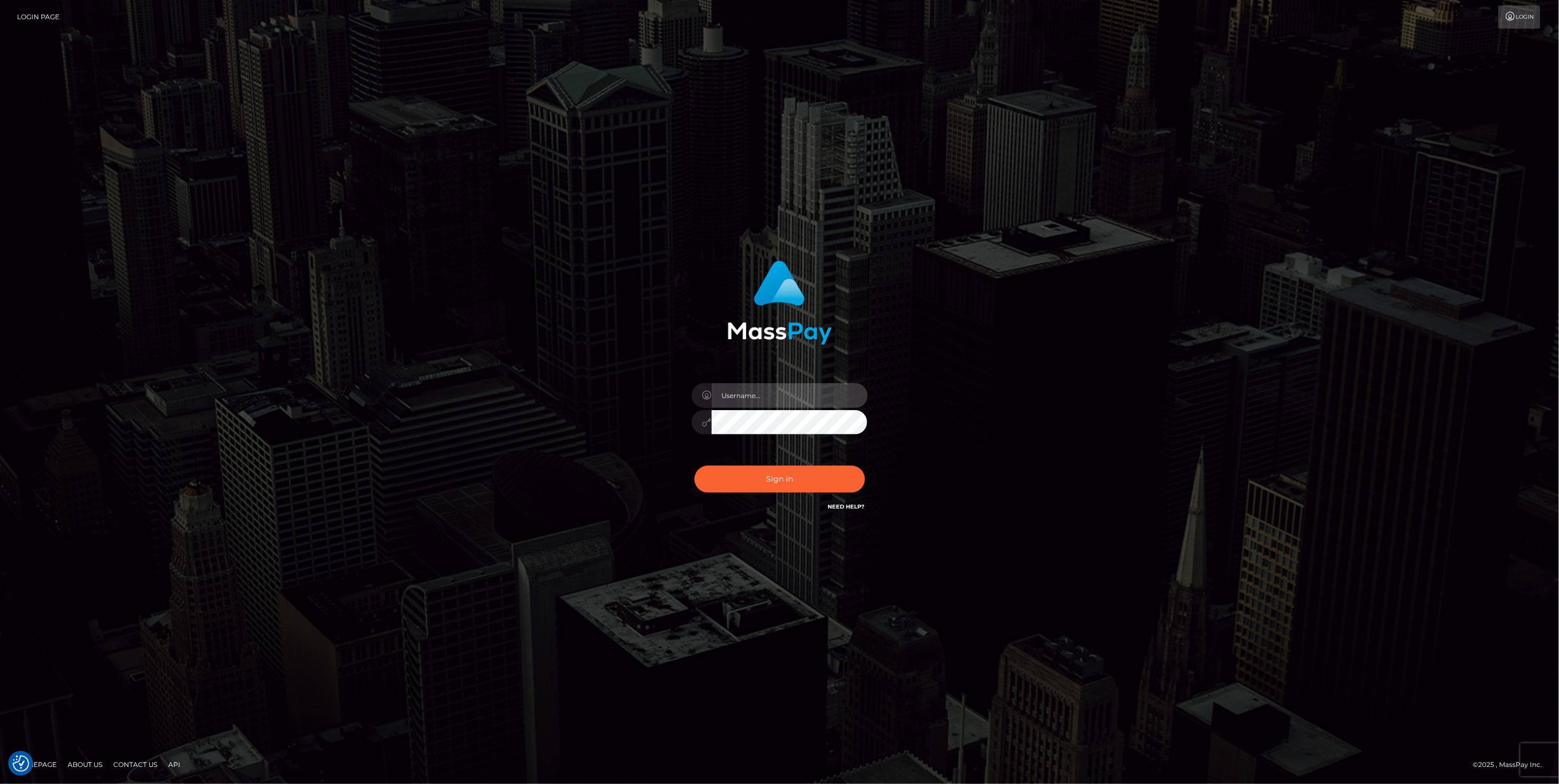
type input "jlo"
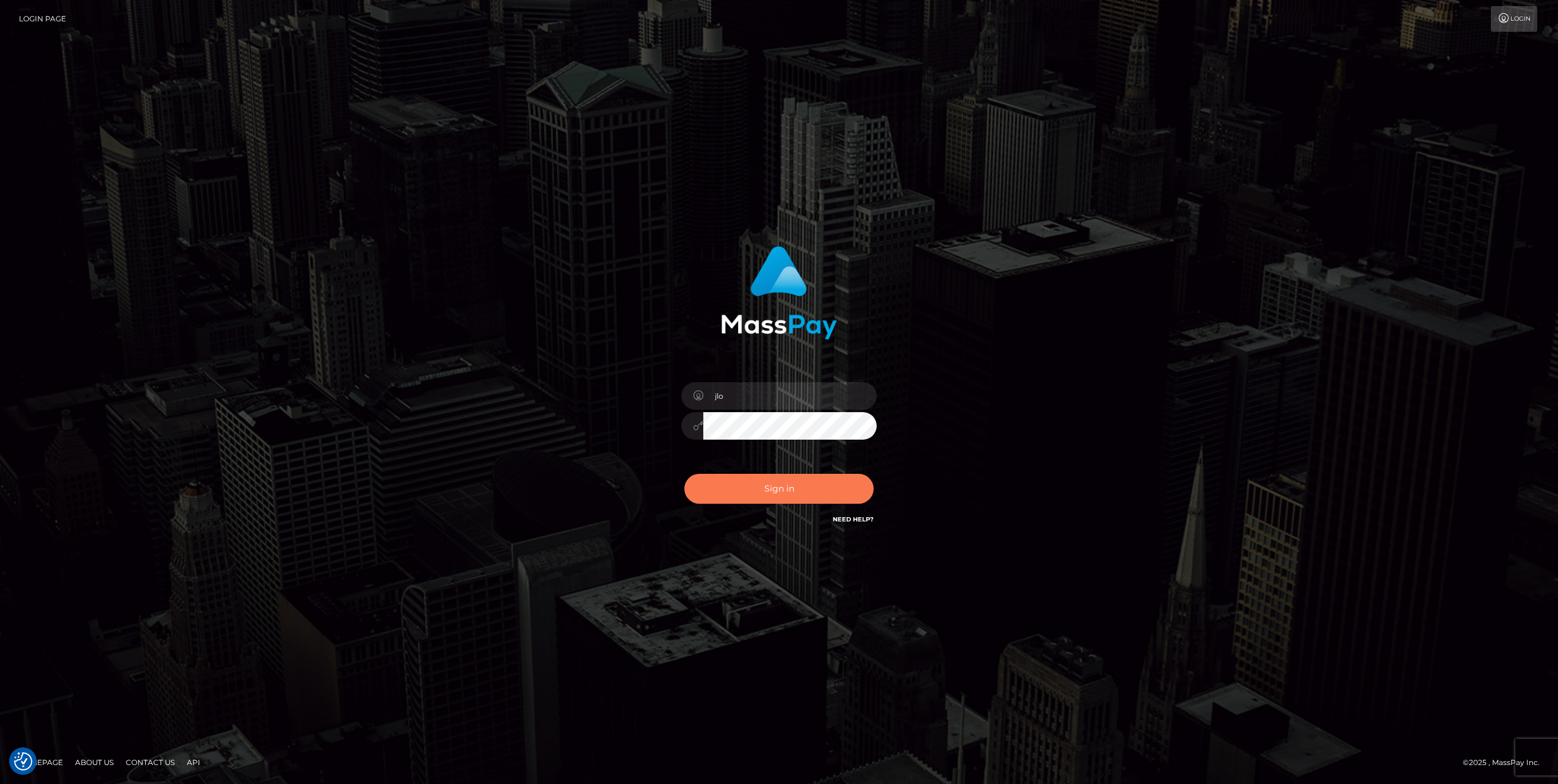
click at [800, 491] on button "Sign in" at bounding box center [779, 488] width 189 height 30
